Goal: Information Seeking & Learning: Learn about a topic

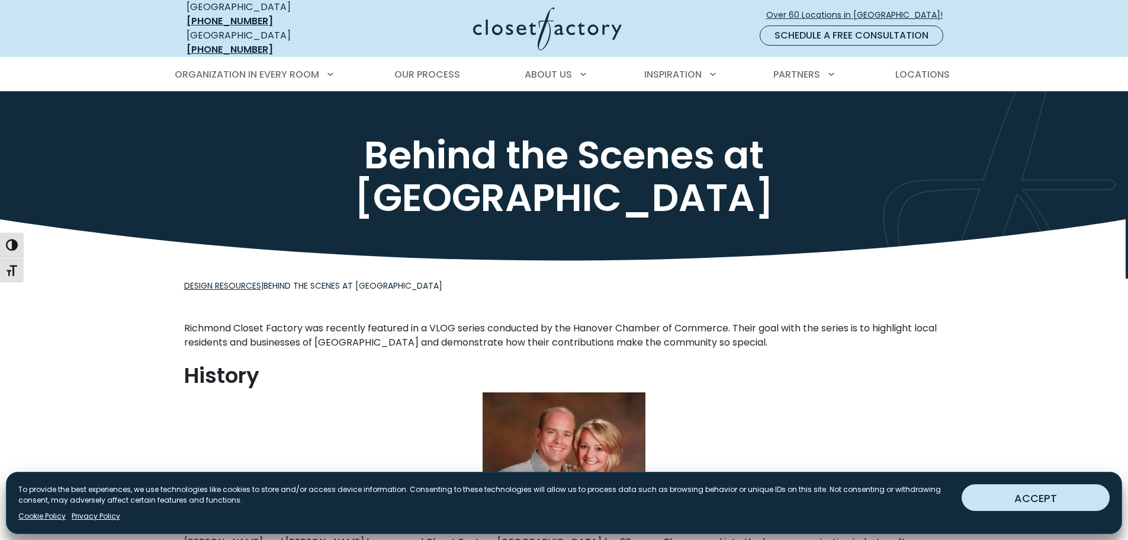
click at [1009, 509] on button "ACCEPT" at bounding box center [1036, 497] width 148 height 27
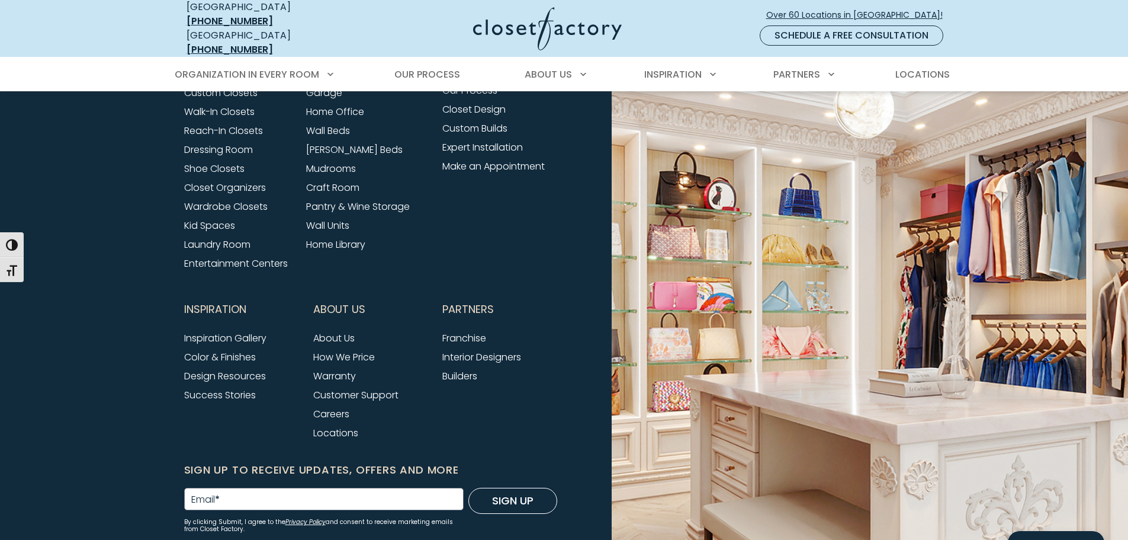
scroll to position [1362, 0]
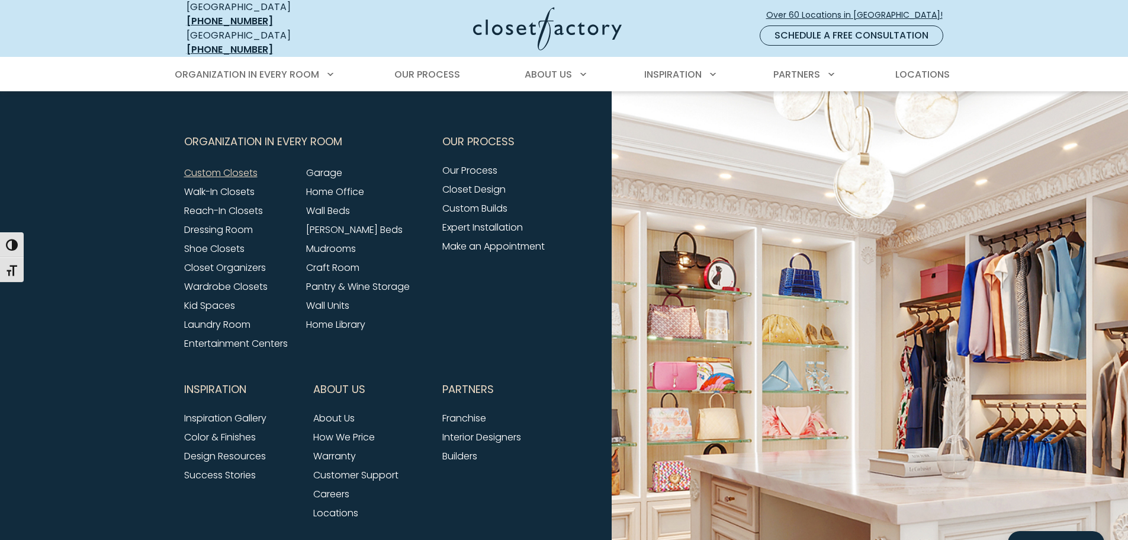
click at [244, 167] on link "Custom Closets" at bounding box center [220, 173] width 73 height 14
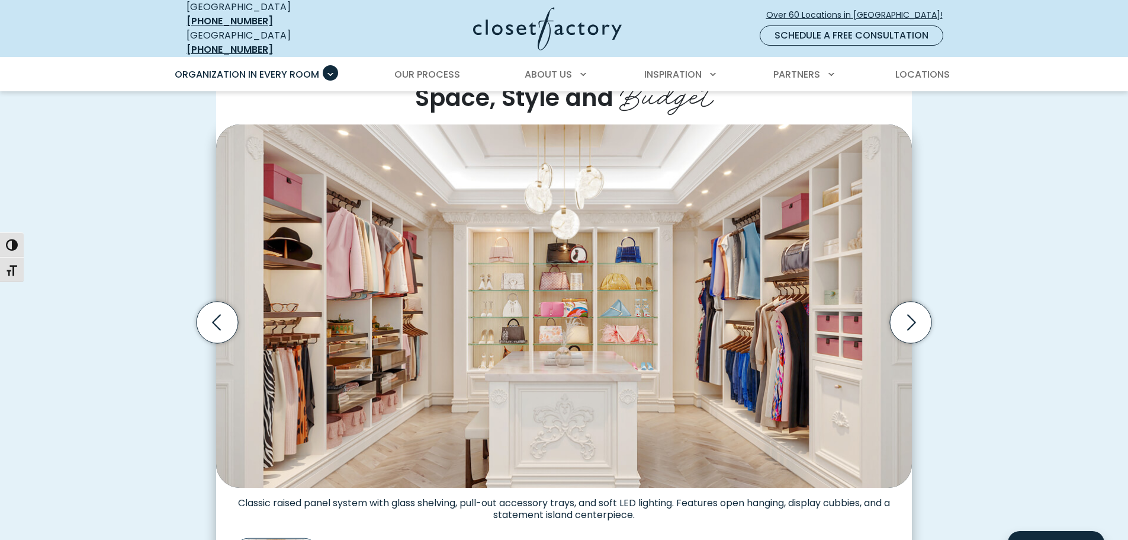
scroll to position [355, 0]
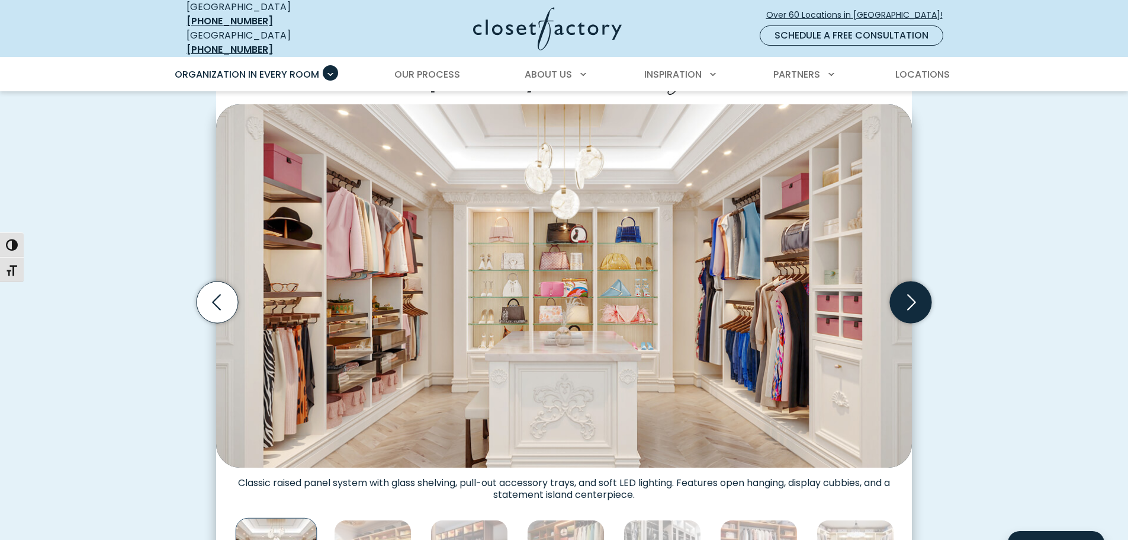
click at [907, 296] on icon "Next slide" at bounding box center [910, 301] width 41 height 41
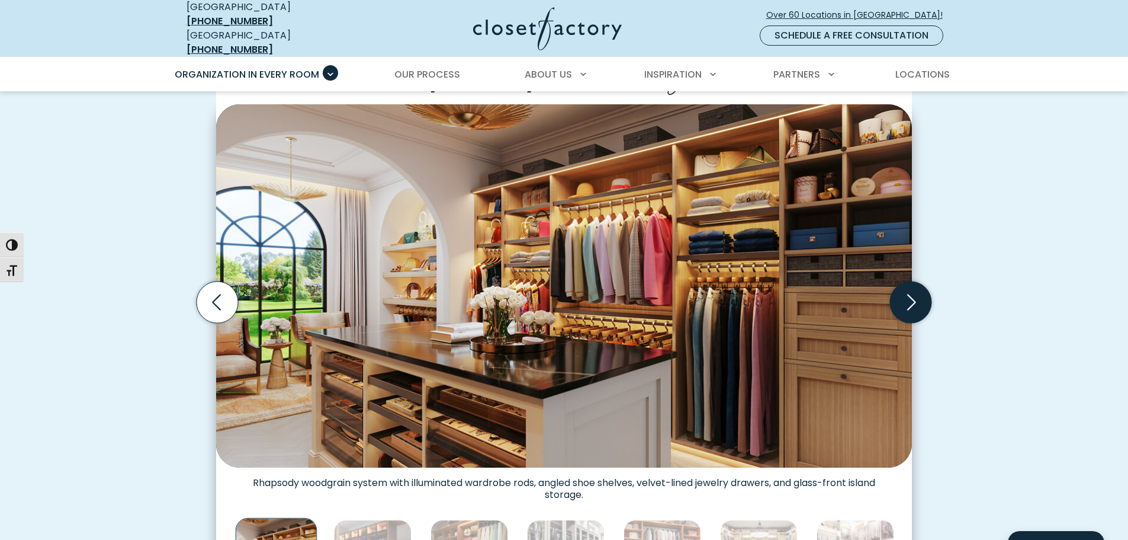
click at [907, 296] on icon "Next slide" at bounding box center [910, 301] width 41 height 41
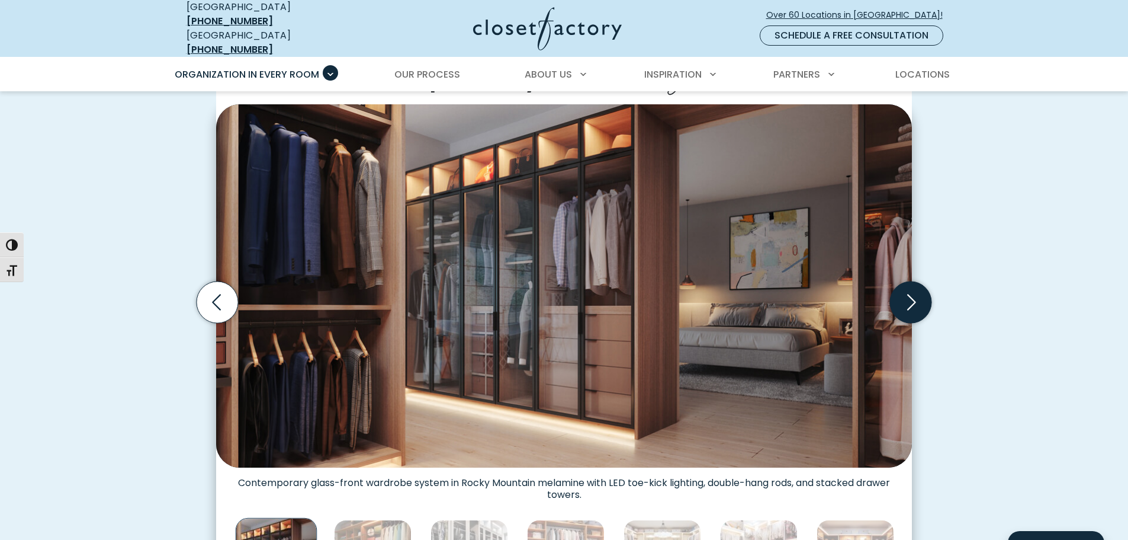
click at [907, 296] on icon "Next slide" at bounding box center [910, 301] width 41 height 41
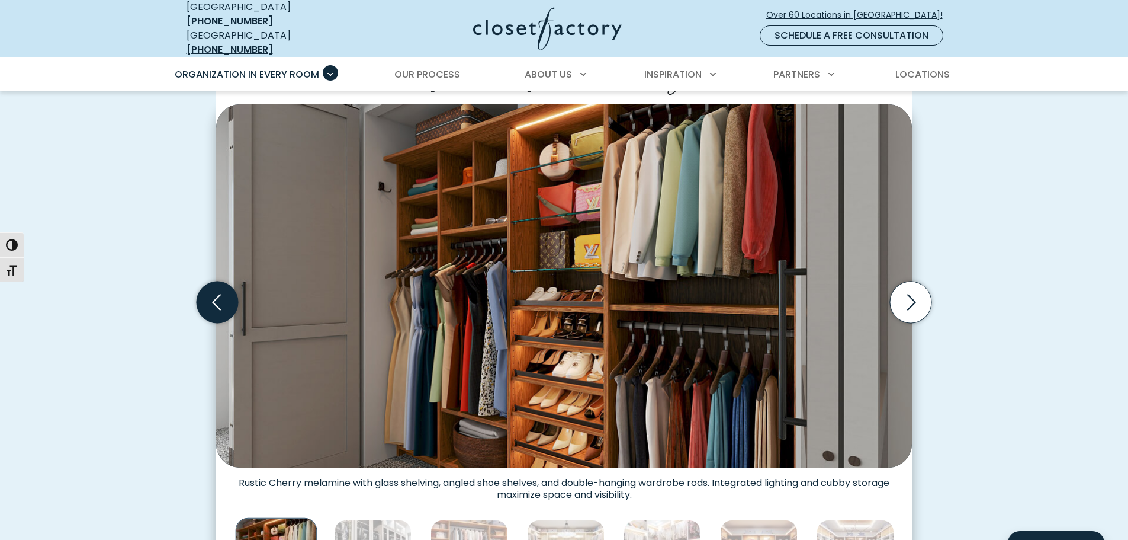
click at [218, 297] on icon "Previous slide" at bounding box center [217, 301] width 41 height 41
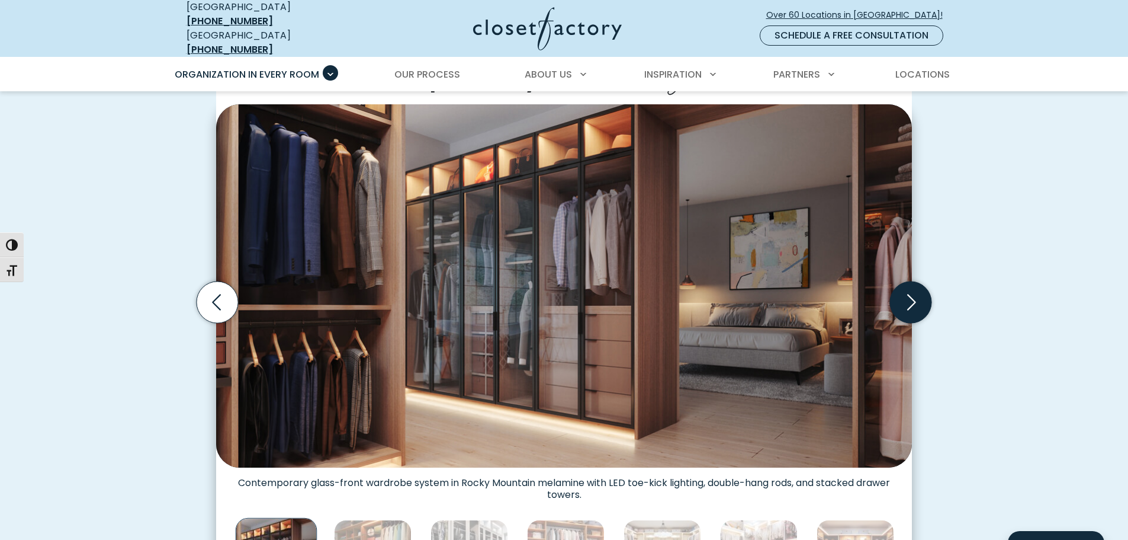
click at [907, 296] on icon "Next slide" at bounding box center [910, 301] width 41 height 41
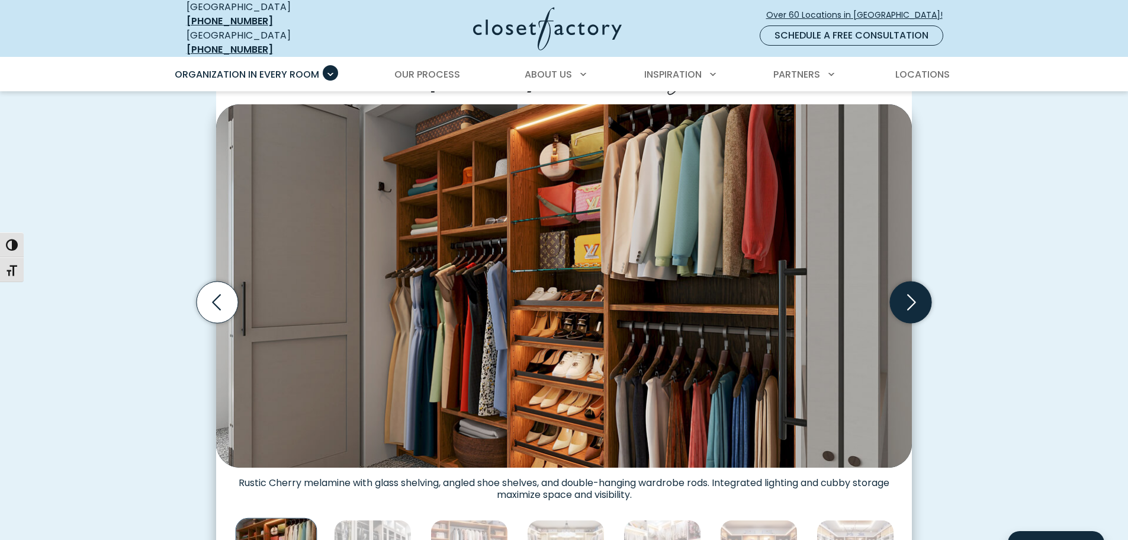
click at [907, 296] on icon "Next slide" at bounding box center [910, 301] width 41 height 41
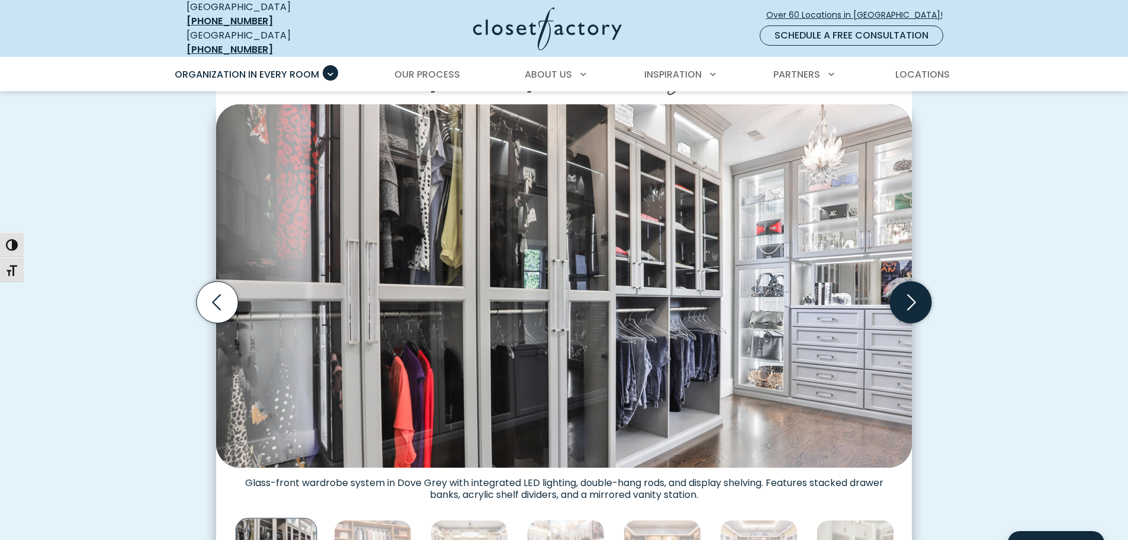
click at [907, 296] on icon "Next slide" at bounding box center [910, 301] width 41 height 41
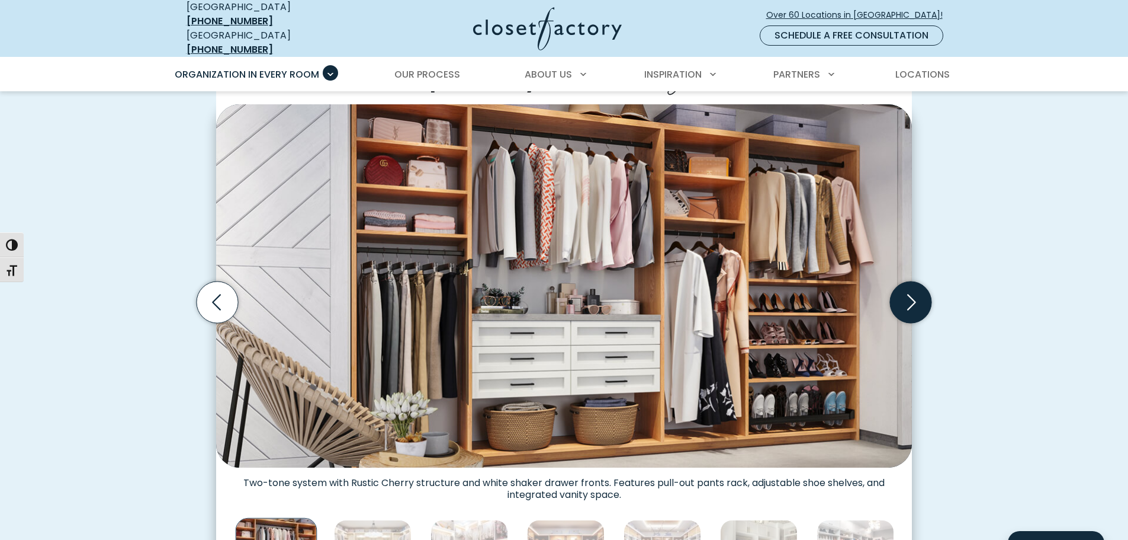
click at [908, 291] on icon "Next slide" at bounding box center [910, 301] width 41 height 41
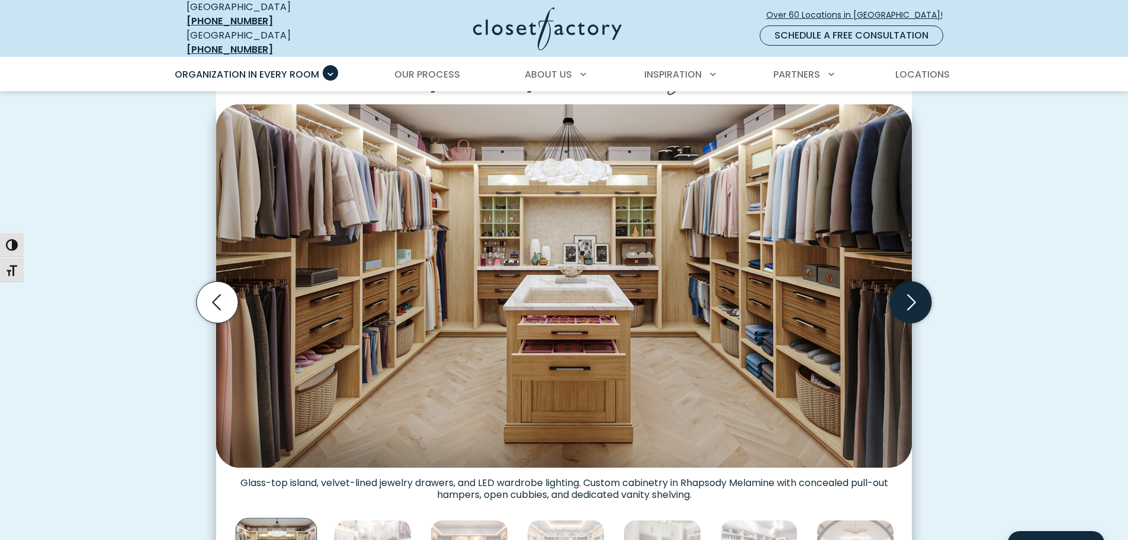
click at [913, 300] on icon "Next slide" at bounding box center [910, 301] width 41 height 41
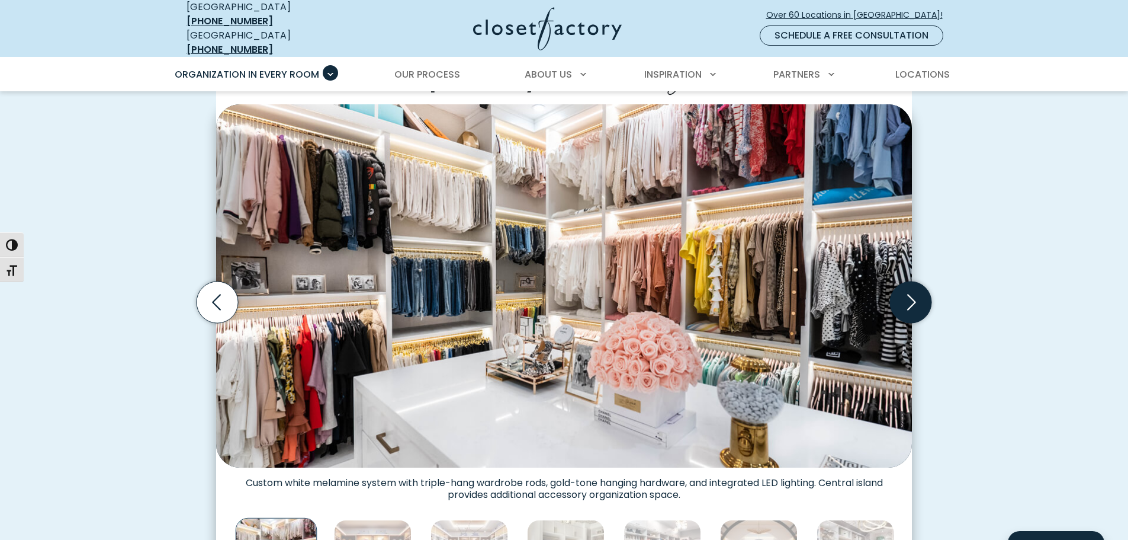
click at [912, 294] on icon "Next slide" at bounding box center [910, 301] width 41 height 41
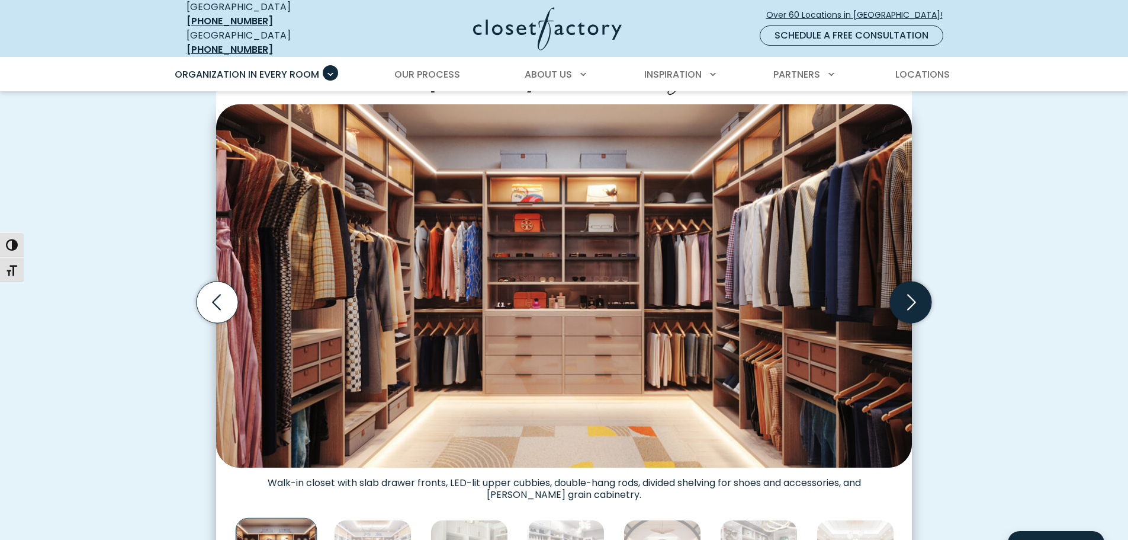
click at [912, 294] on icon "Next slide" at bounding box center [910, 301] width 41 height 41
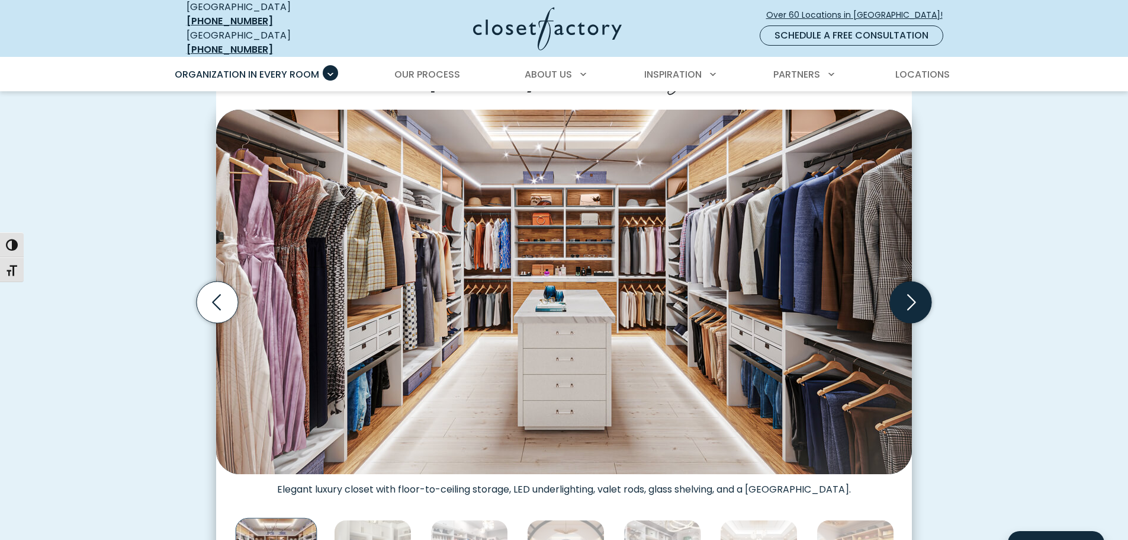
click at [912, 294] on icon "Next slide" at bounding box center [910, 301] width 41 height 41
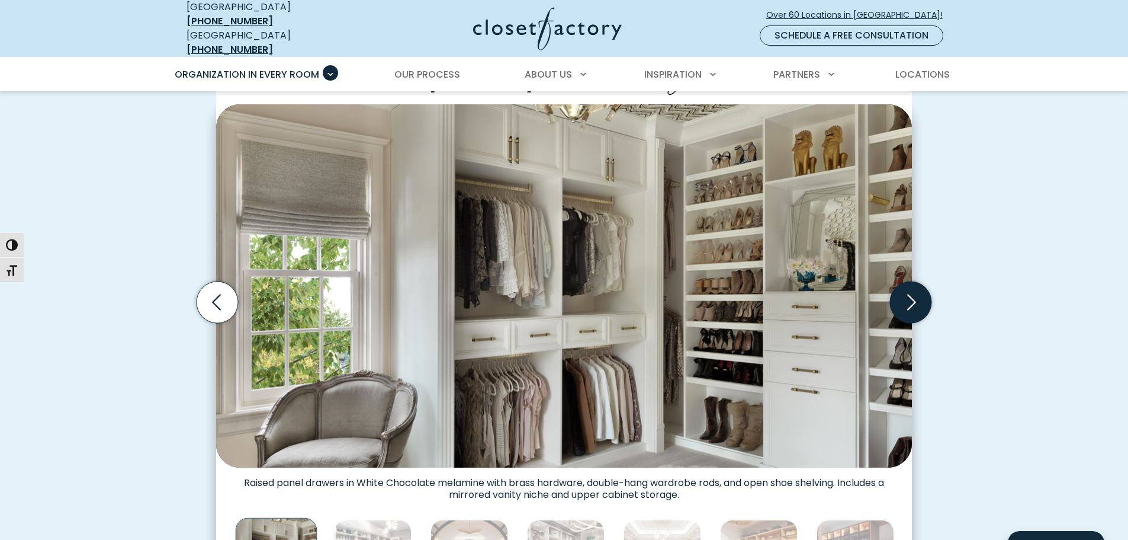
click at [912, 294] on icon "Next slide" at bounding box center [910, 301] width 41 height 41
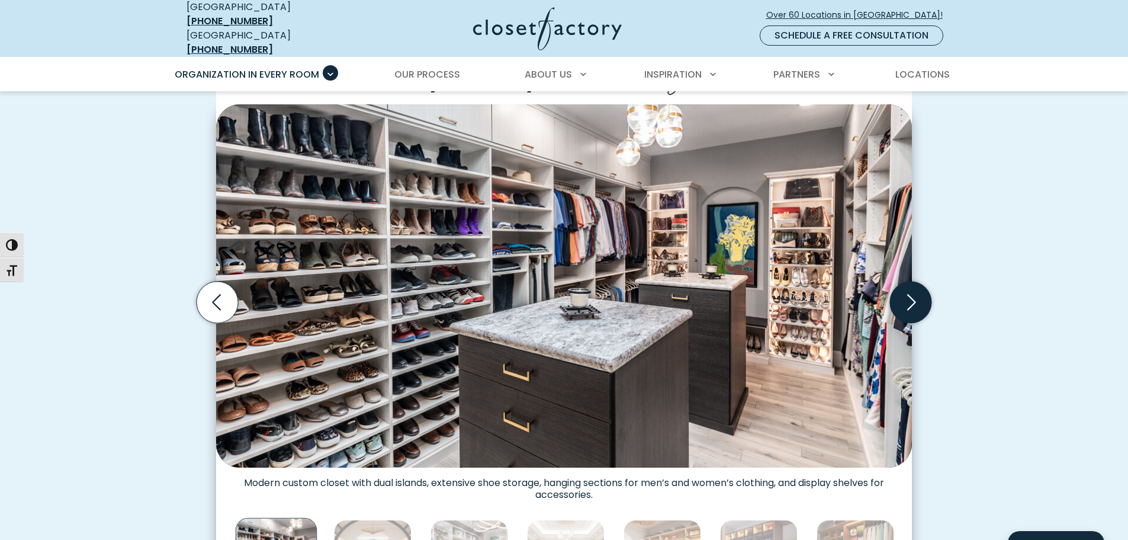
click at [912, 294] on icon "Next slide" at bounding box center [910, 301] width 41 height 41
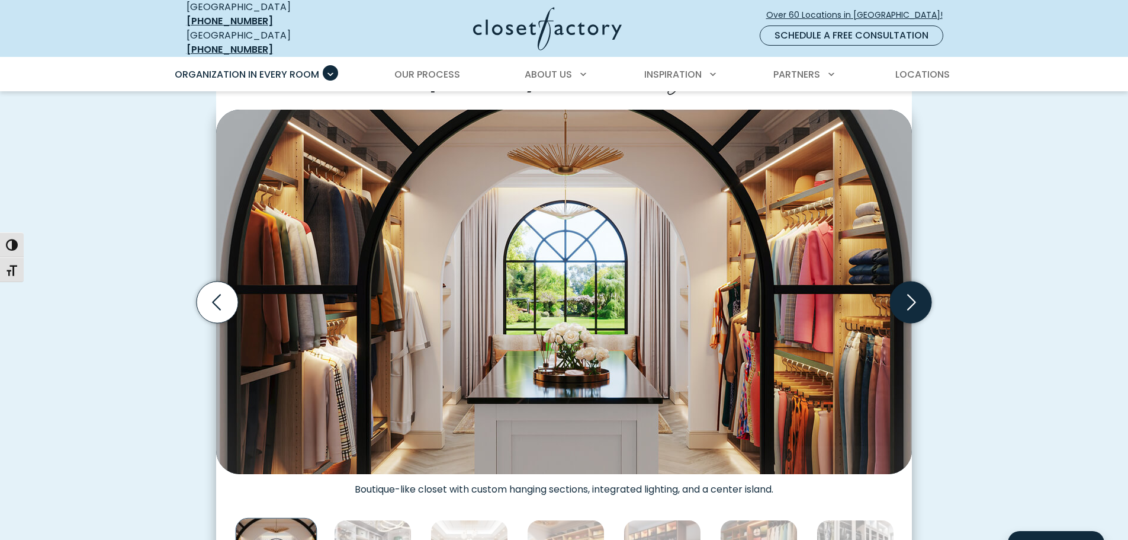
click at [909, 292] on icon "Next slide" at bounding box center [910, 301] width 41 height 41
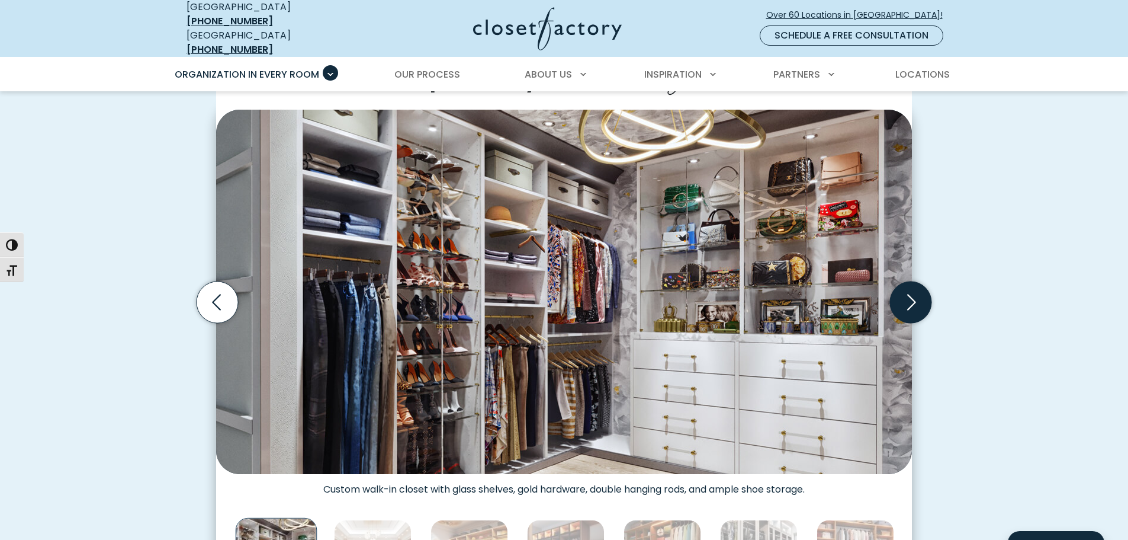
click at [909, 292] on icon "Next slide" at bounding box center [910, 301] width 41 height 41
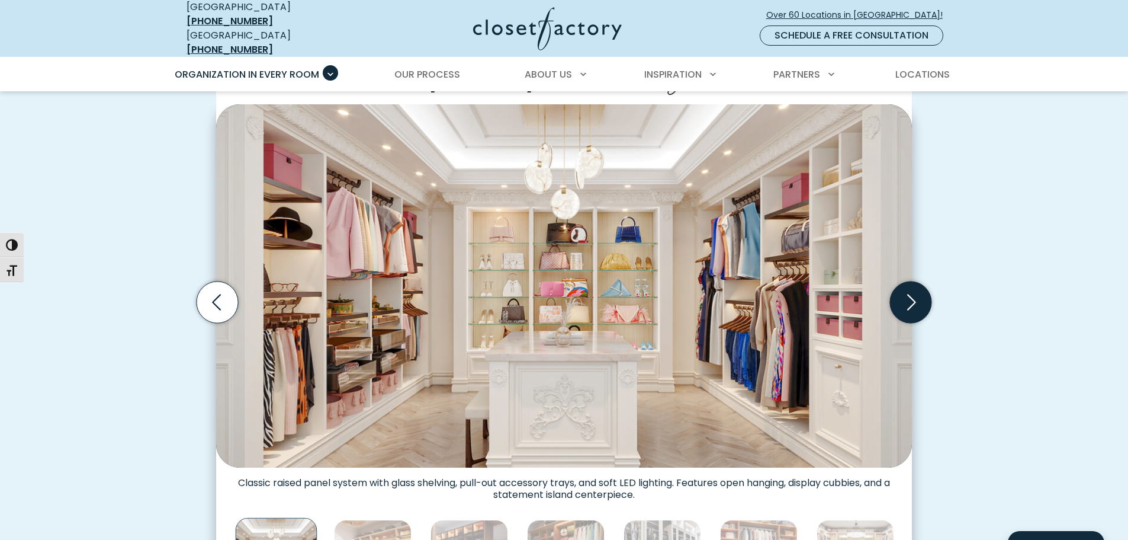
click at [909, 292] on icon "Next slide" at bounding box center [910, 301] width 41 height 41
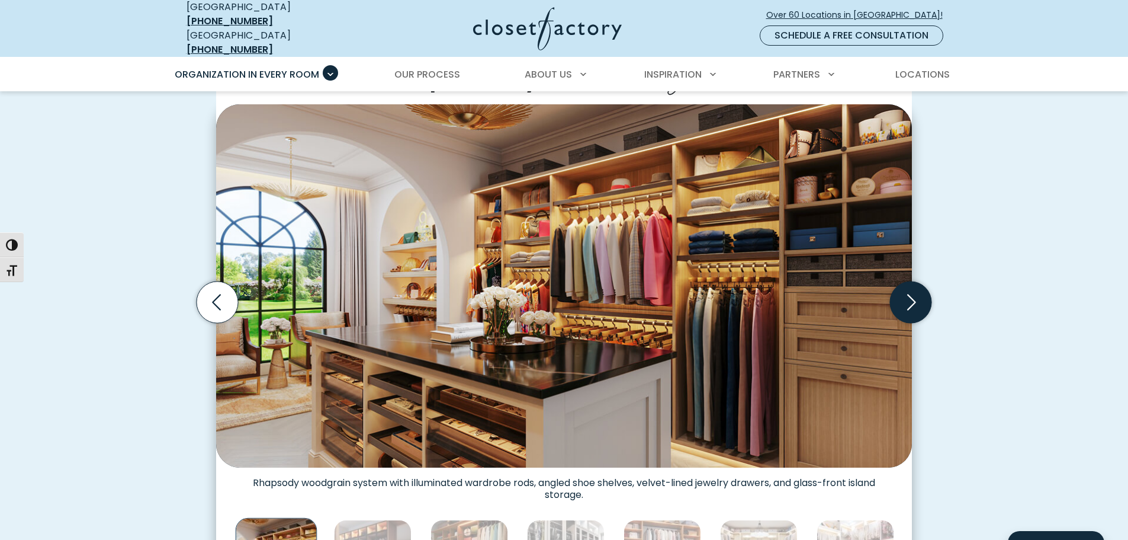
click at [909, 292] on icon "Next slide" at bounding box center [910, 301] width 41 height 41
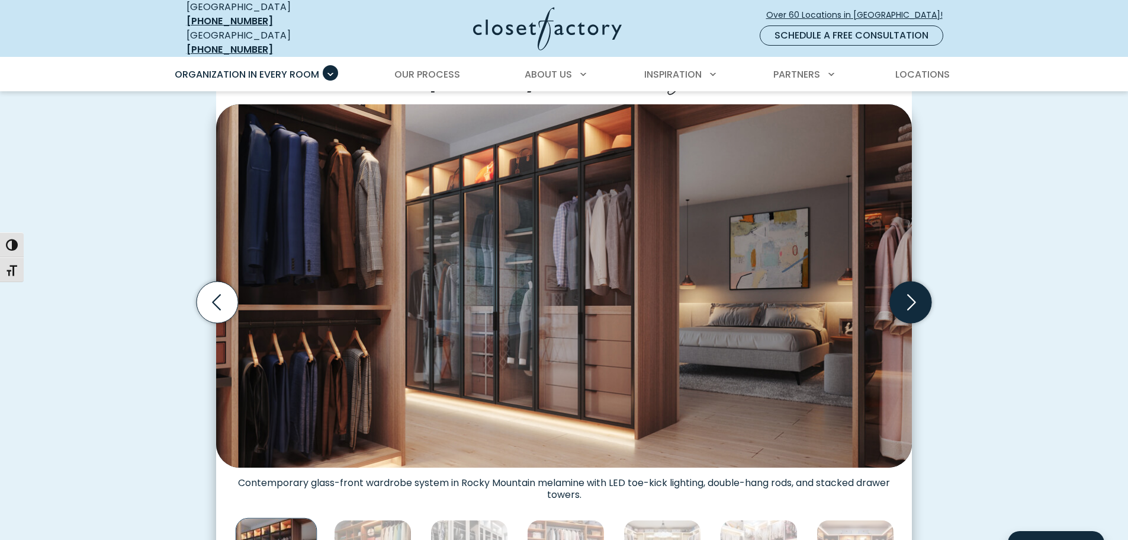
click at [909, 299] on icon "Next slide" at bounding box center [910, 301] width 41 height 41
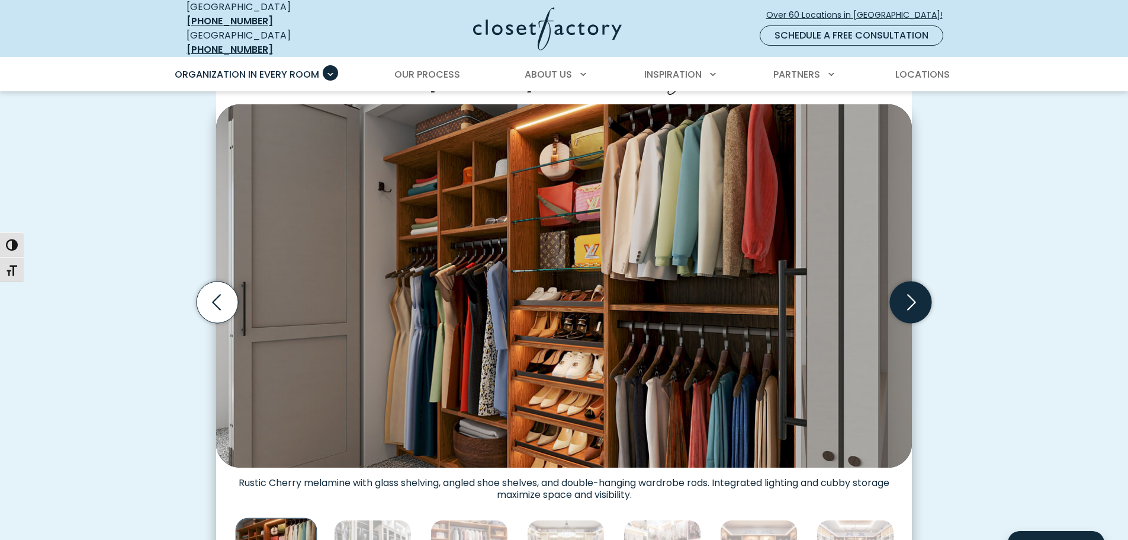
click at [909, 299] on icon "Next slide" at bounding box center [910, 301] width 41 height 41
